Goal: Transaction & Acquisition: Purchase product/service

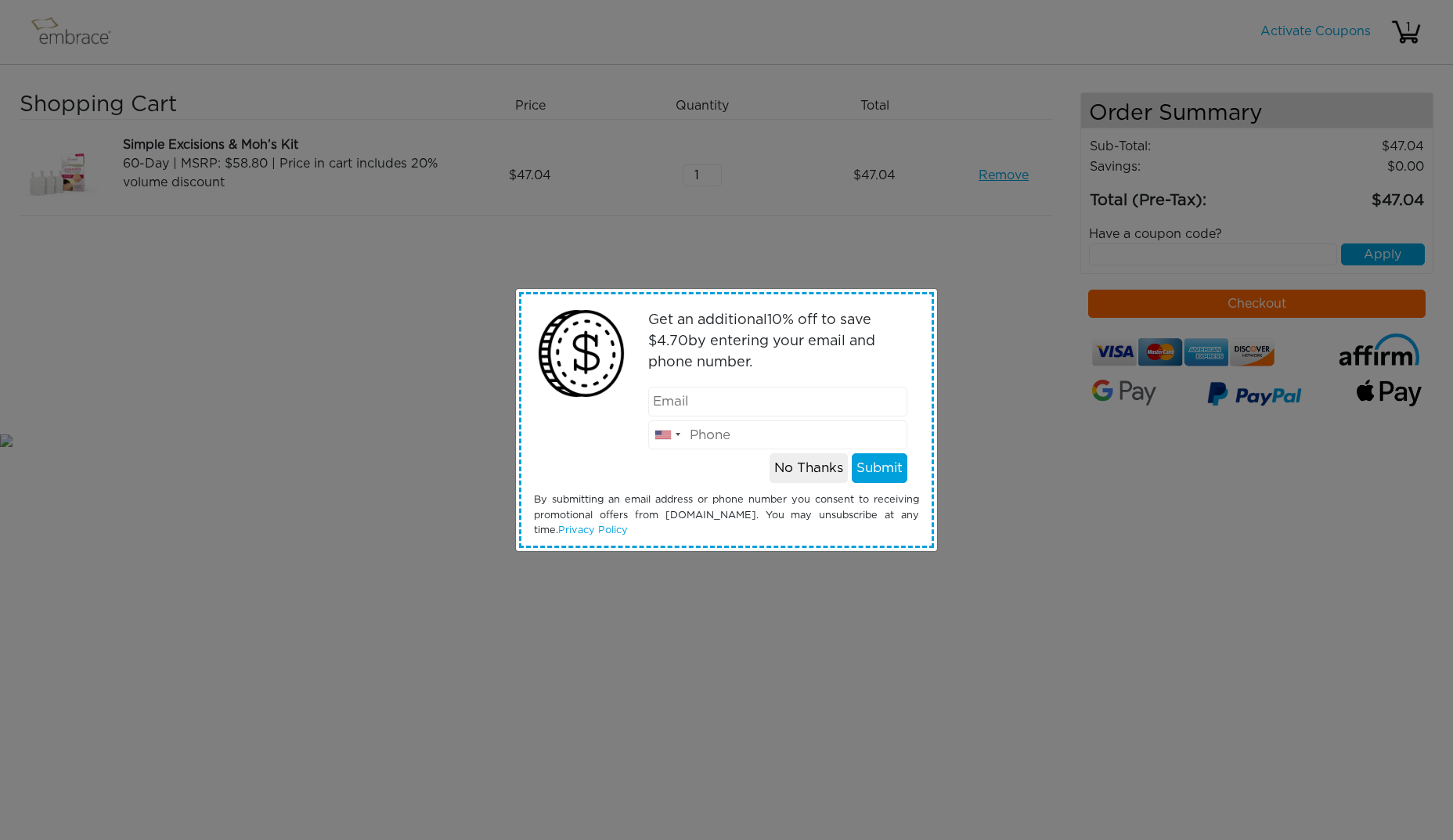
type input "olga.layfield@me.com"
drag, startPoint x: 709, startPoint y: 440, endPoint x: 697, endPoint y: 436, distance: 12.6
click at [697, 436] on input "8049062485" at bounding box center [778, 435] width 260 height 30
type input "8649062485"
click at [892, 475] on button "Submit" at bounding box center [879, 469] width 56 height 30
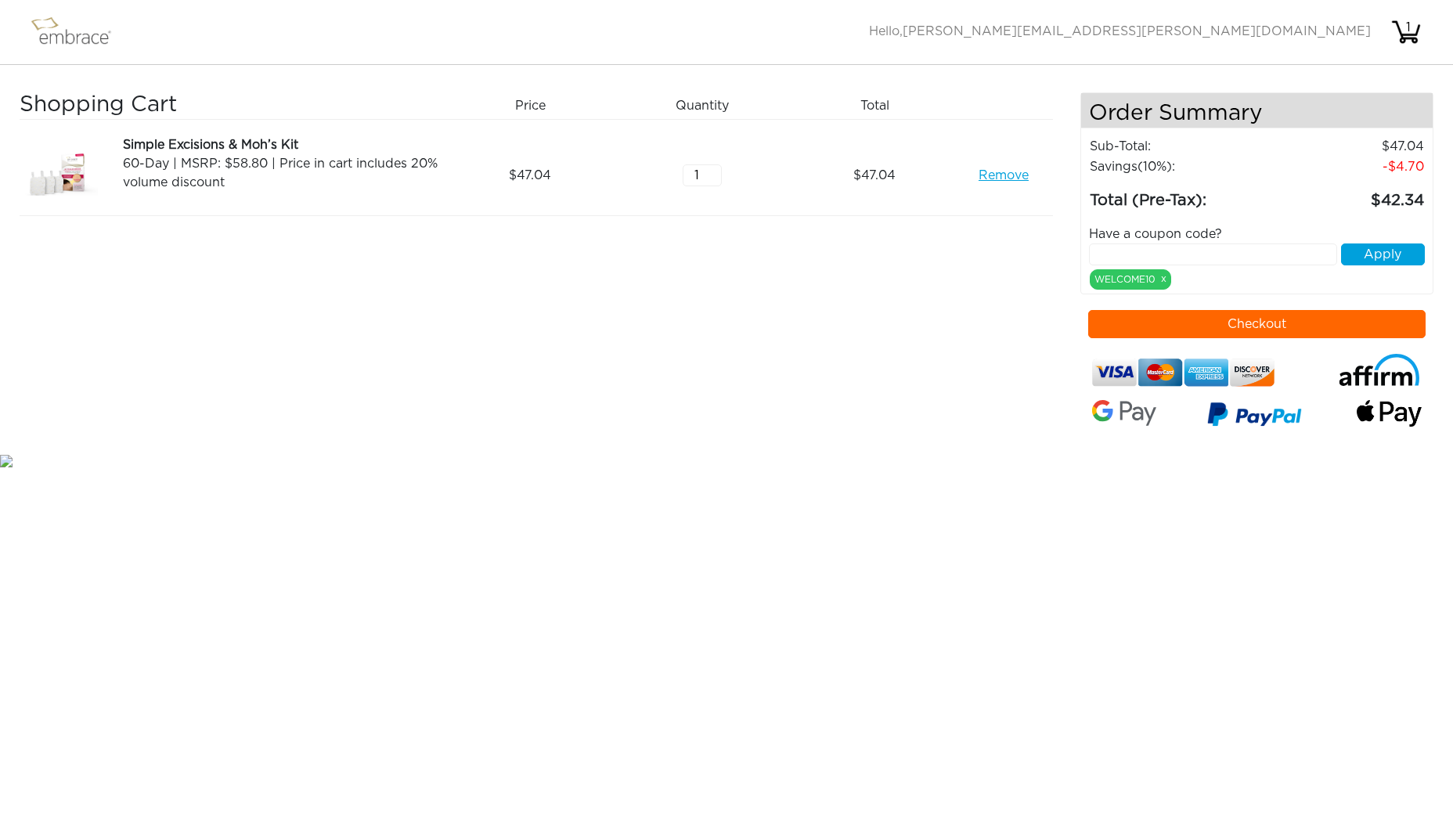
click at [1262, 327] on button "Checkout" at bounding box center [1257, 324] width 338 height 28
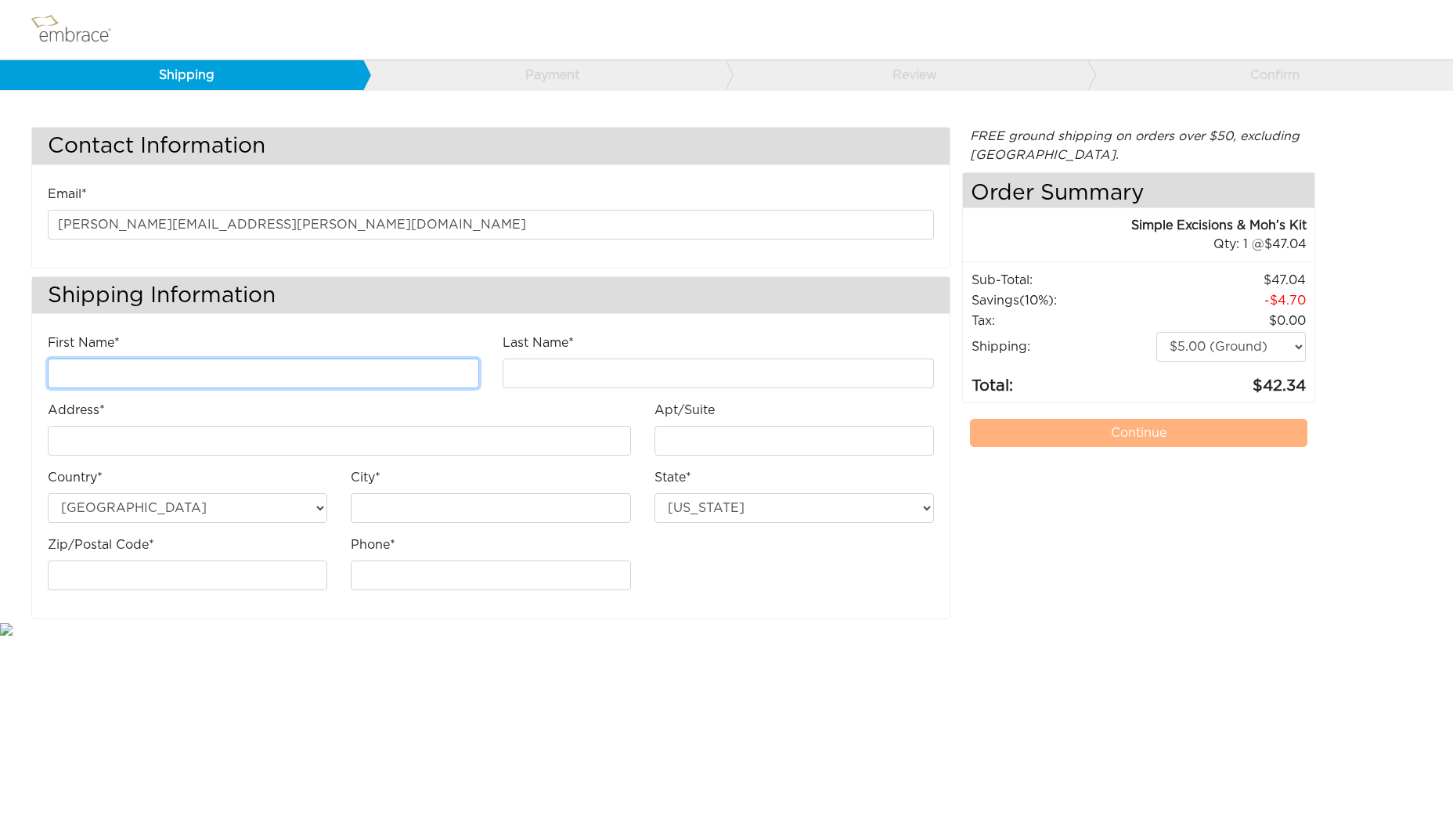
drag, startPoint x: 265, startPoint y: 370, endPoint x: 527, endPoint y: 359, distance: 262.2
click at [265, 370] on input "First Name*" at bounding box center [264, 373] width 431 height 30
type input "olga"
type input "Olga"
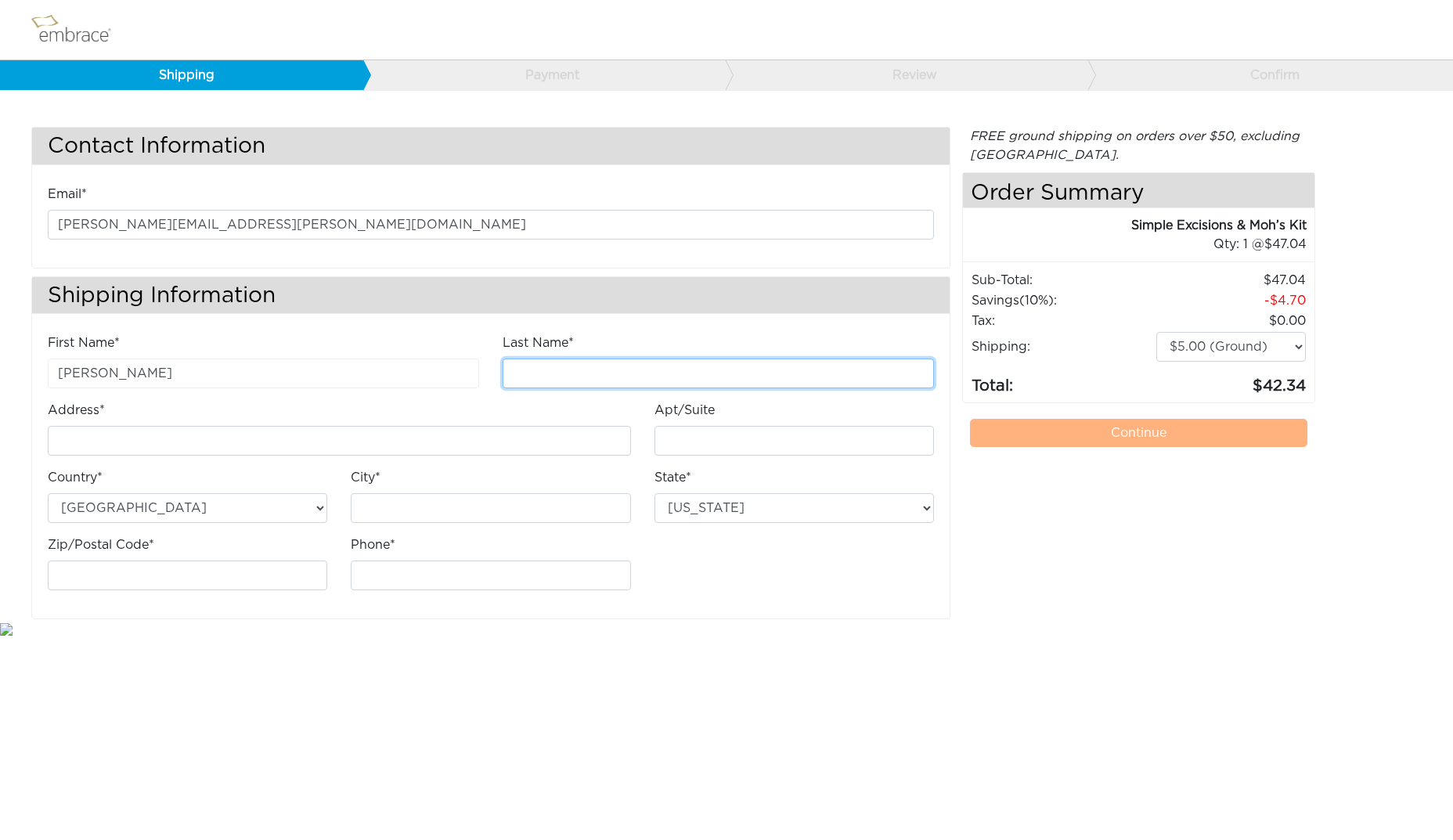
type input "Layfield"
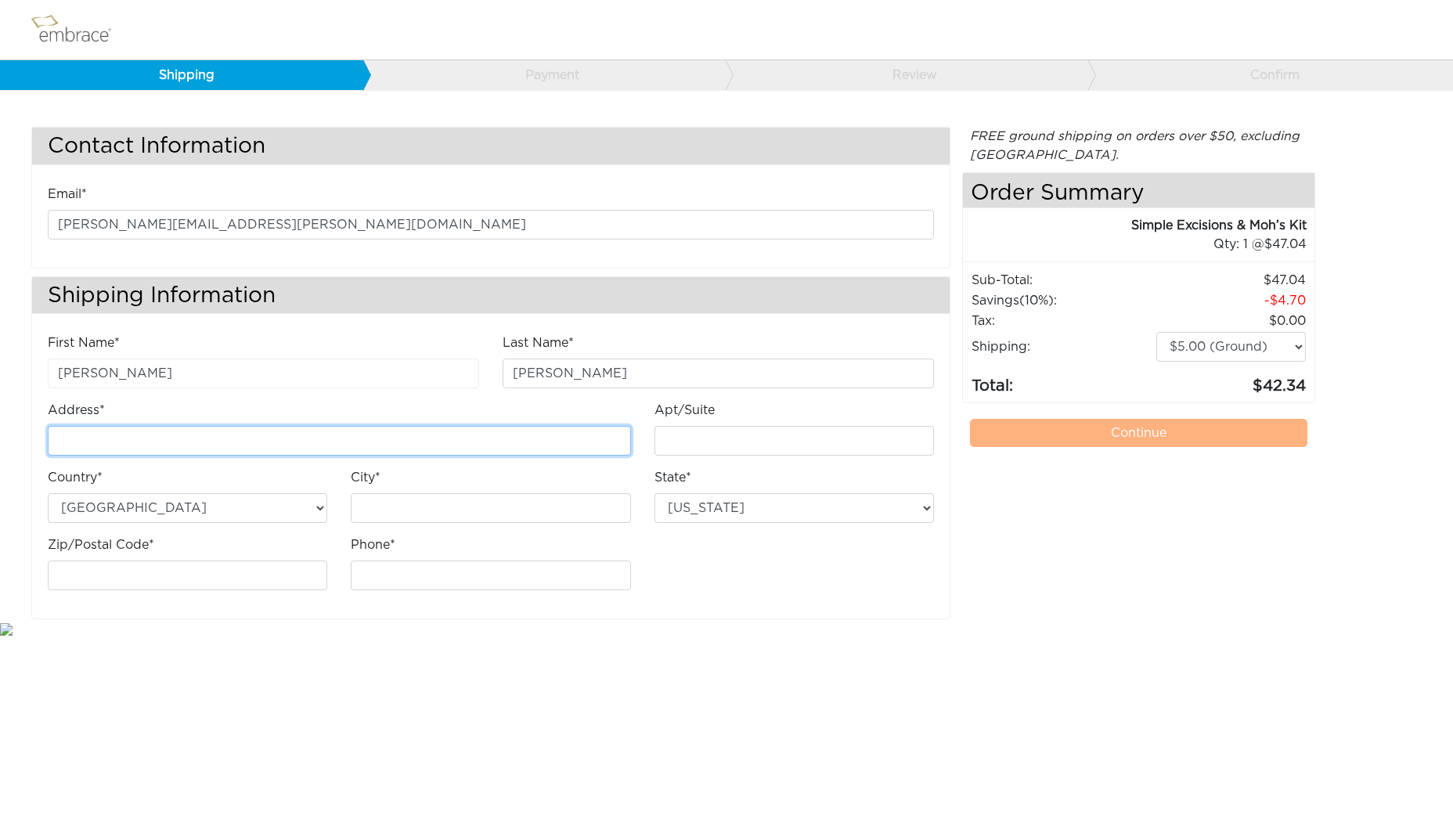
type input "[STREET_ADDRESS][PERSON_NAME]"
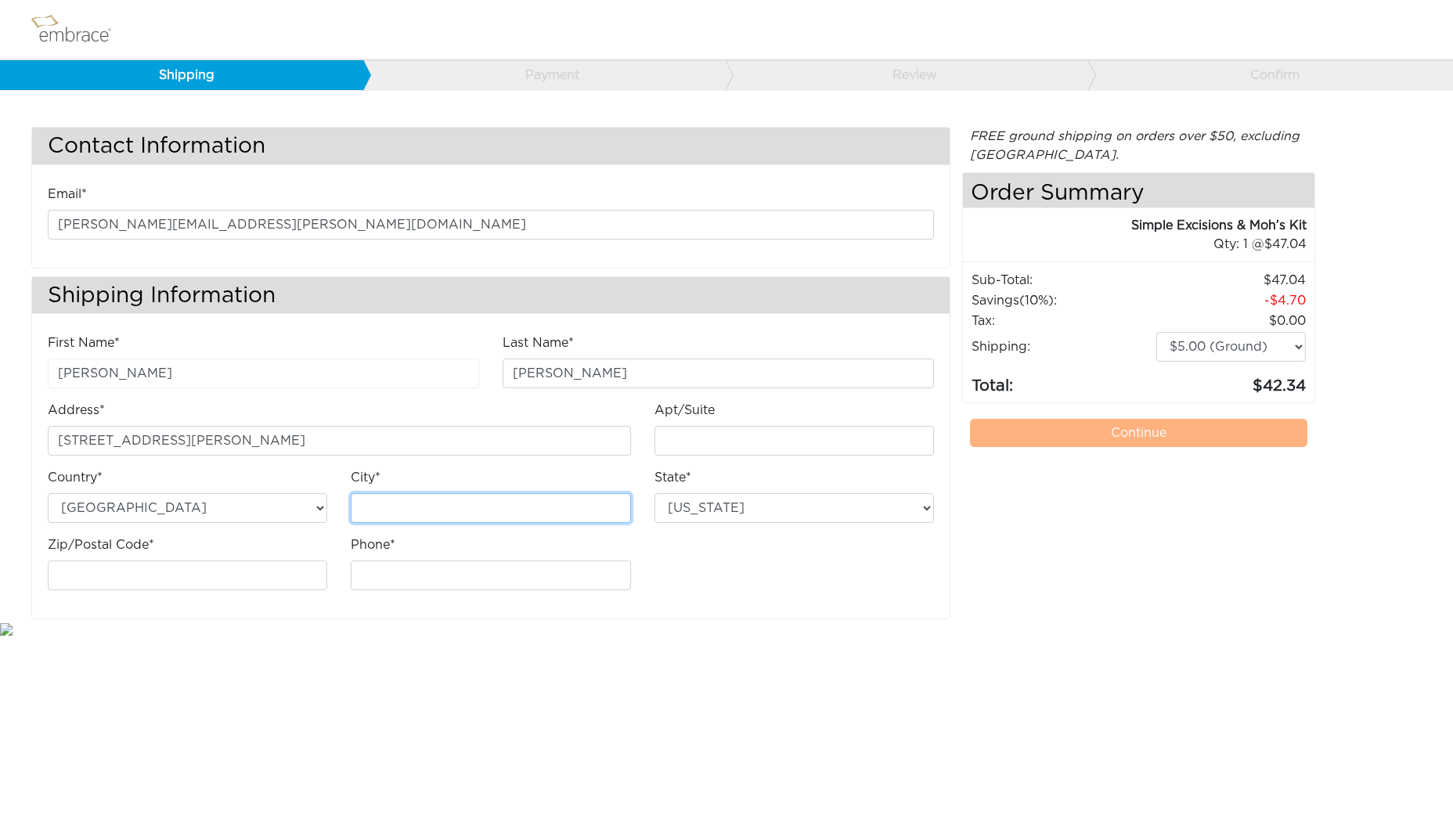
type input "[PERSON_NAME]"
select select "SC"
type input "29642"
type input "8649062485"
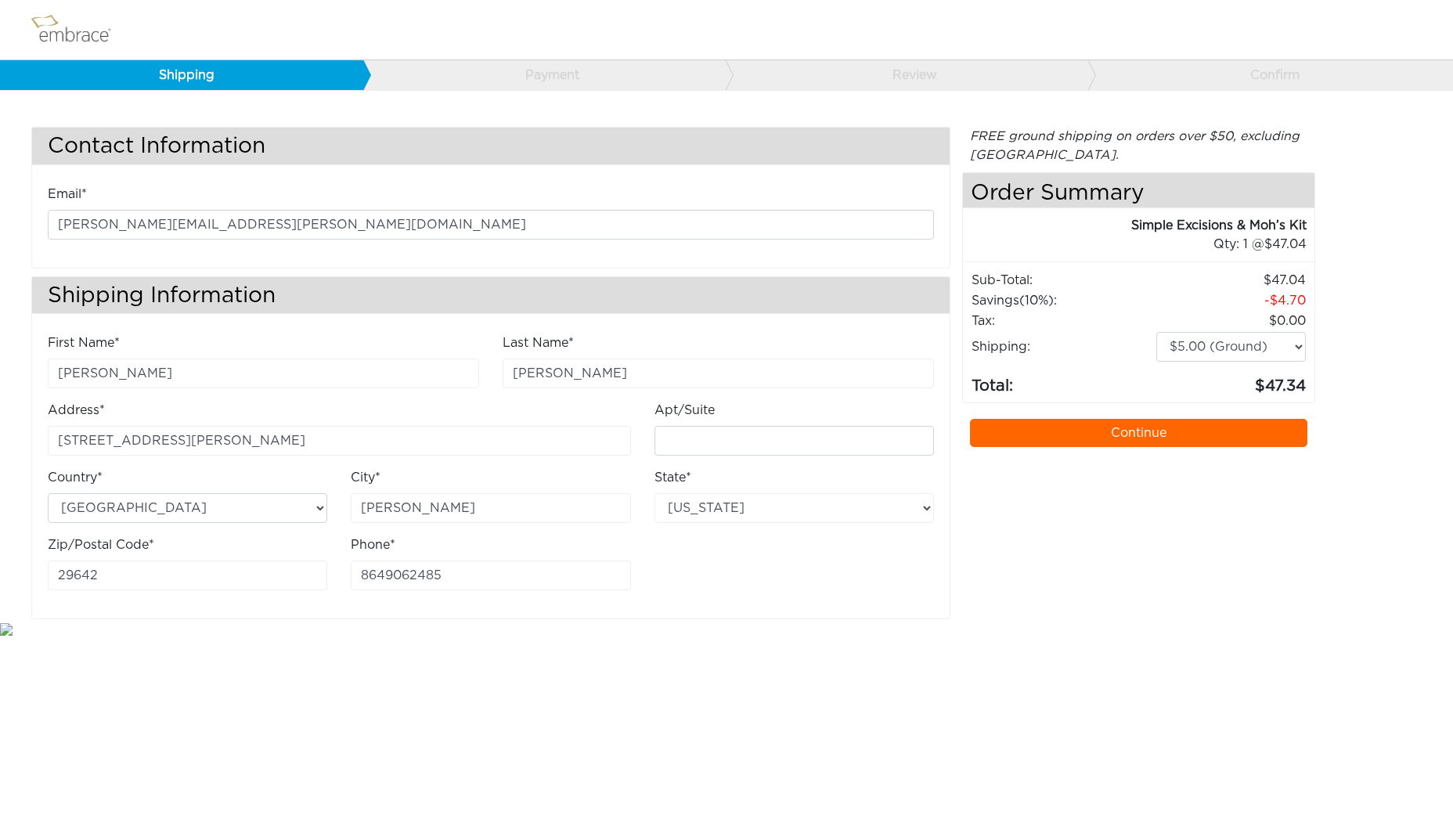
click at [142, 376] on input "Olga" at bounding box center [264, 373] width 431 height 30
click at [1097, 431] on link "Continue" at bounding box center [1140, 433] width 338 height 28
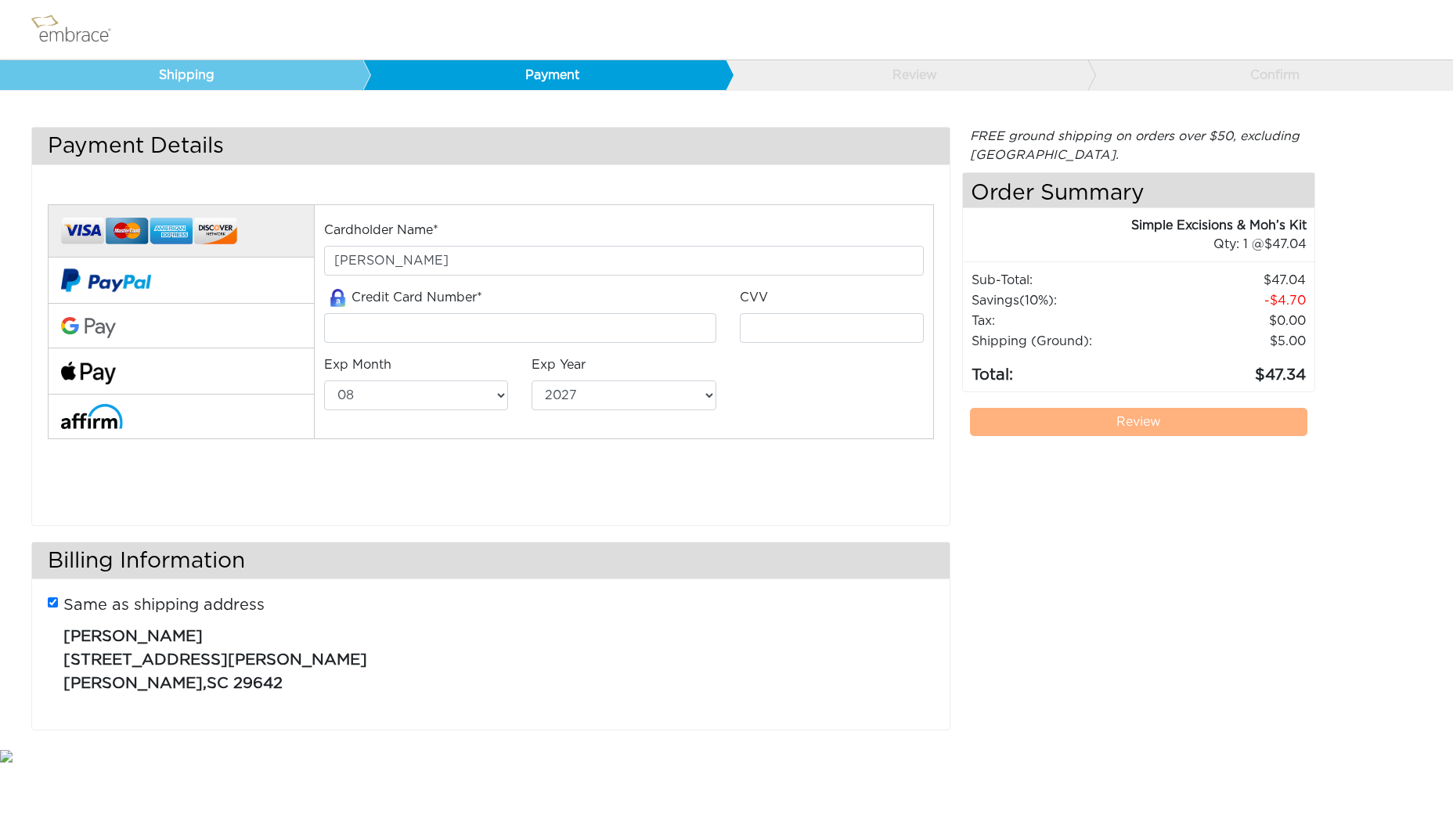
select select "8"
select select "2027"
click at [391, 333] on input "tel" at bounding box center [520, 328] width 392 height 30
type input "[CREDIT_CARD_NUMBER]"
click at [884, 328] on input "tel" at bounding box center [832, 328] width 184 height 30
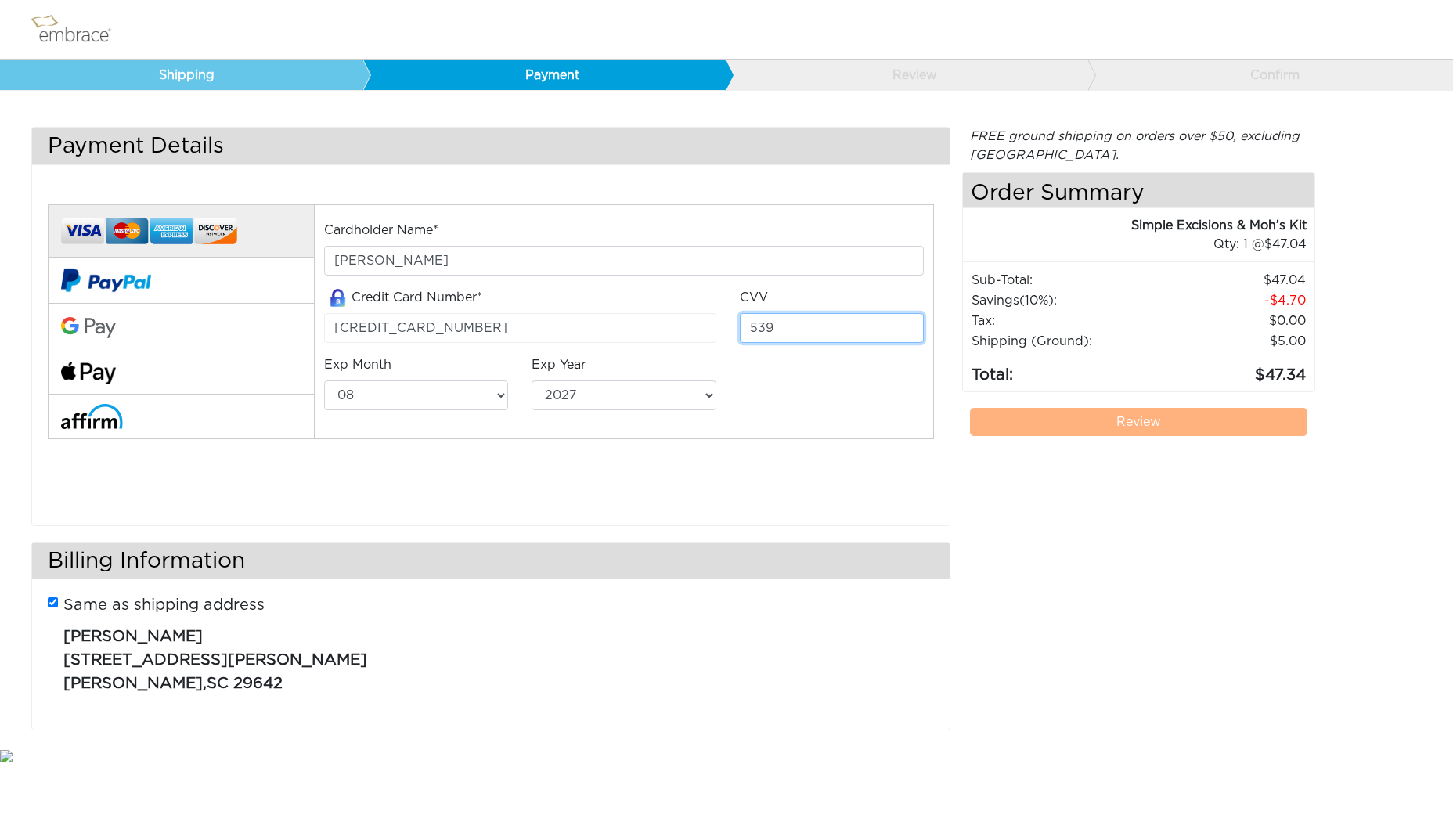
type input "539"
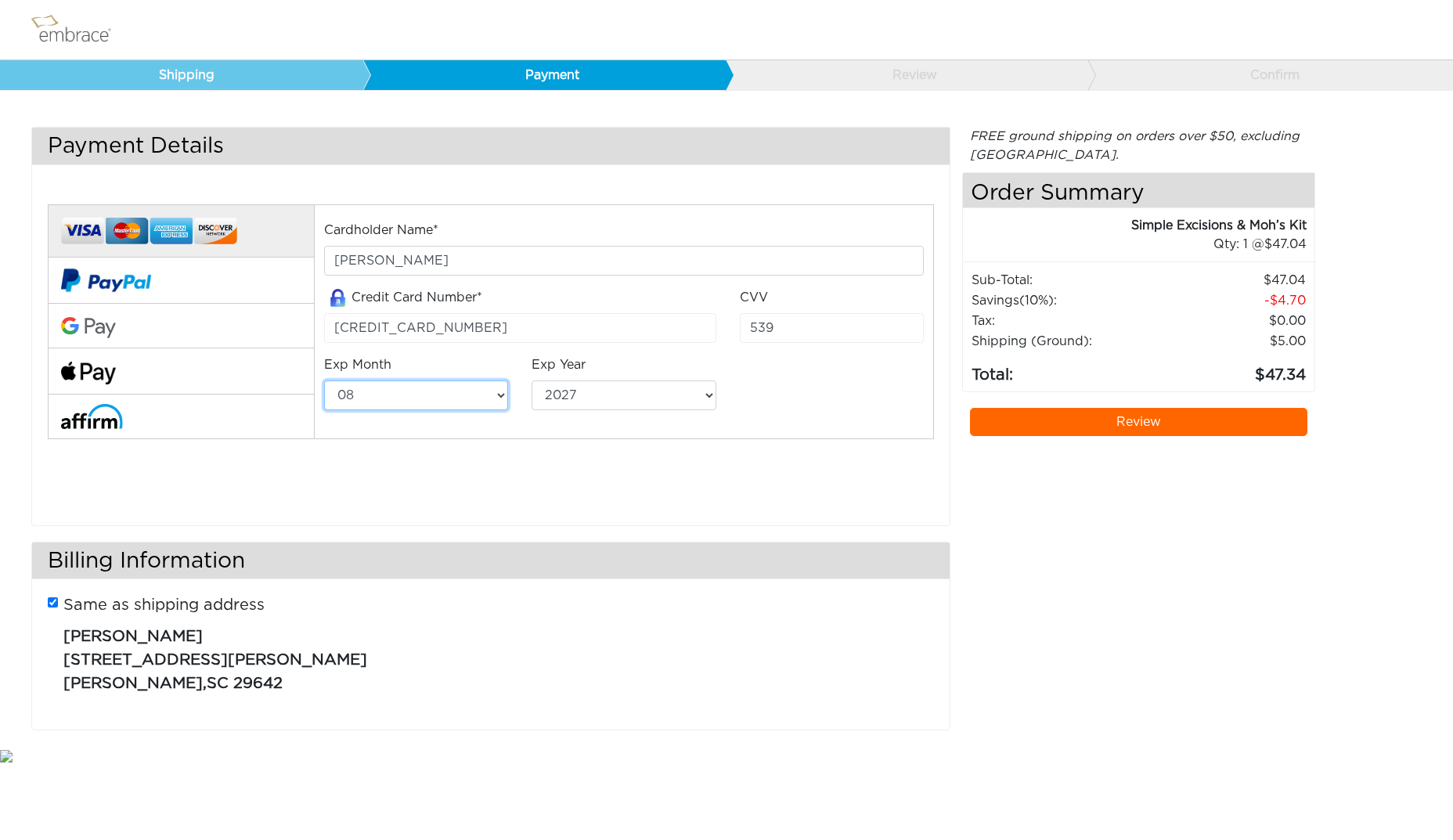
select select "5"
select select "2028"
click at [1144, 420] on link "Review" at bounding box center [1140, 422] width 338 height 28
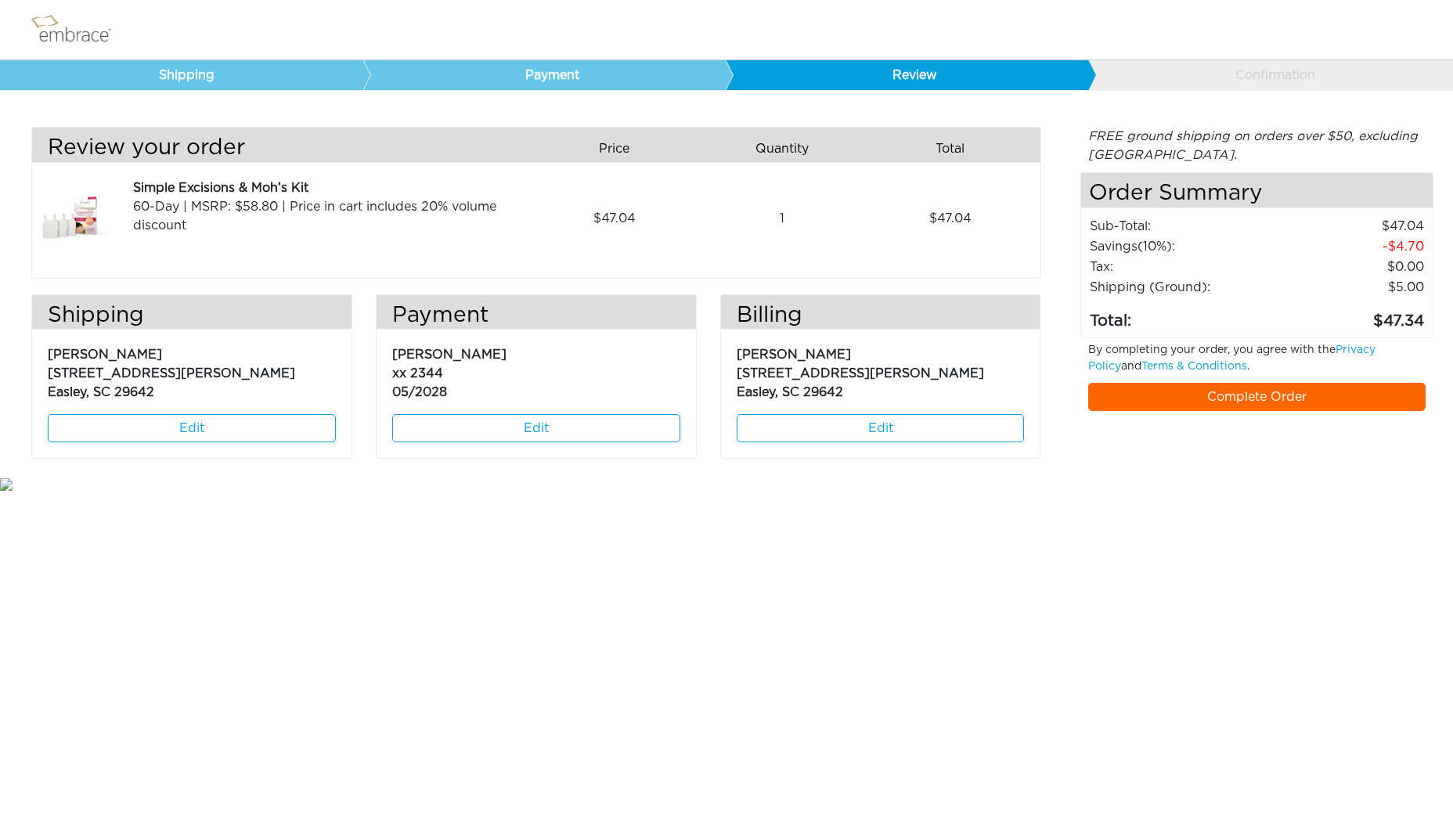
scroll to position [-1, 0]
click at [1171, 405] on link "Complete Order" at bounding box center [1257, 397] width 338 height 28
